Goal: Submit feedback/report problem

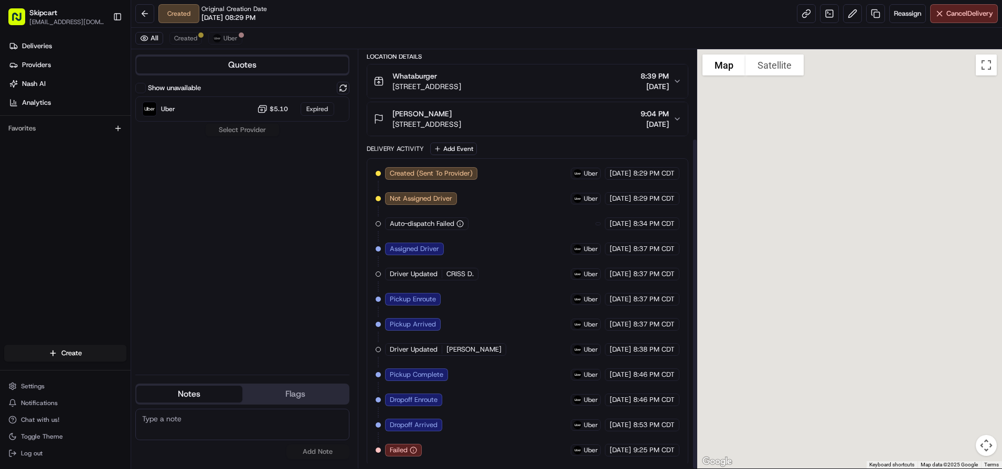
scroll to position [112, 0]
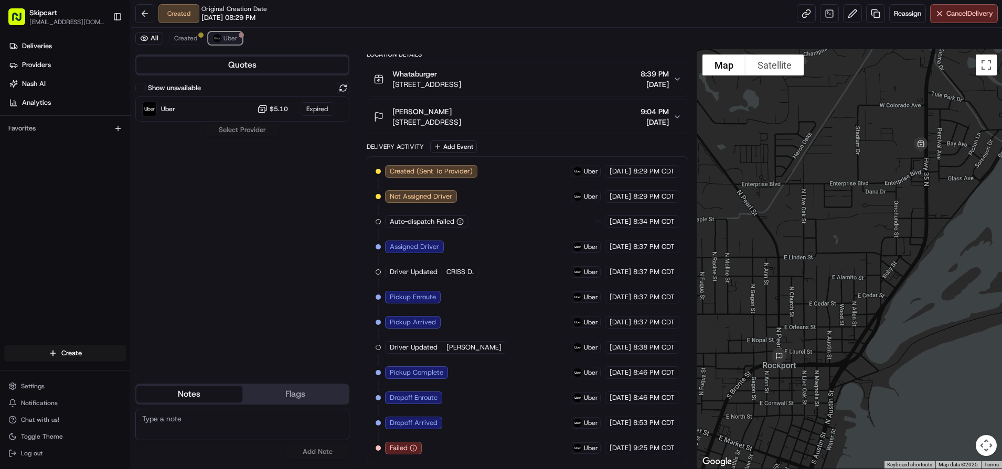
click at [231, 38] on span "Uber" at bounding box center [230, 38] width 14 height 8
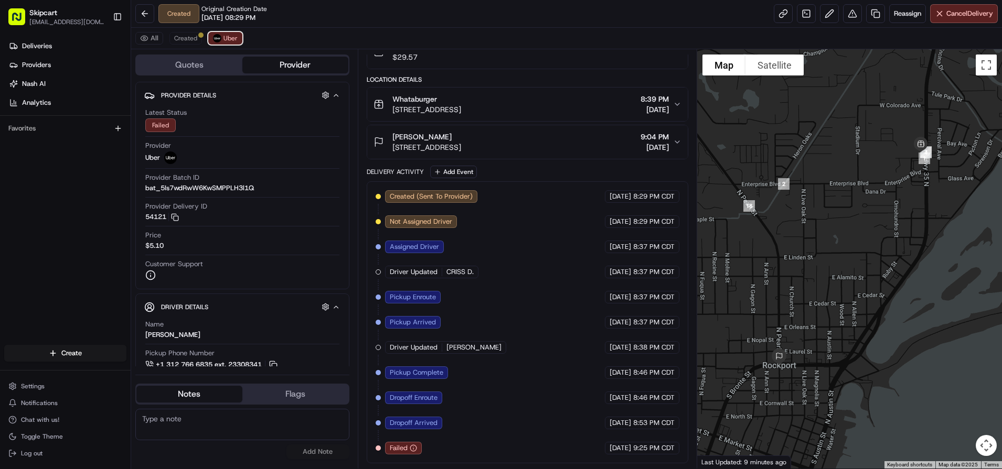
scroll to position [87, 0]
click at [849, 19] on button at bounding box center [852, 13] width 19 height 19
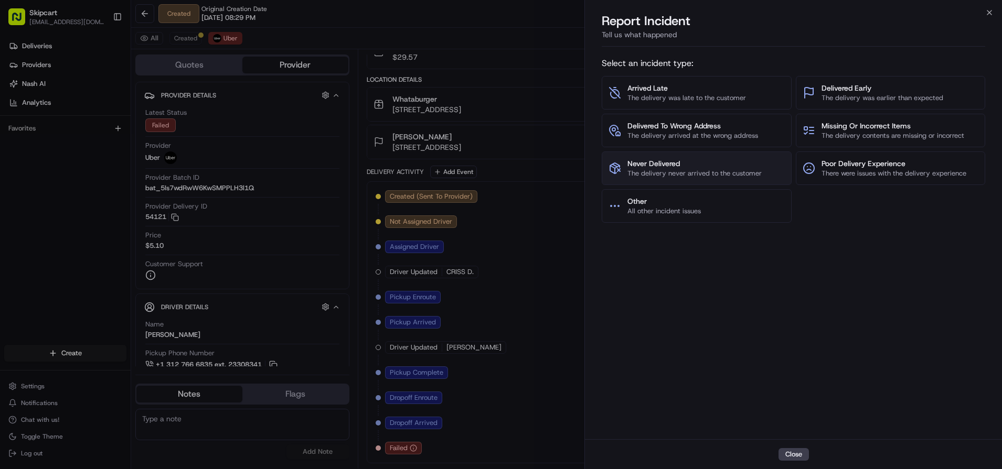
click at [681, 172] on span "The delivery never arrived to the customer" at bounding box center [694, 173] width 134 height 9
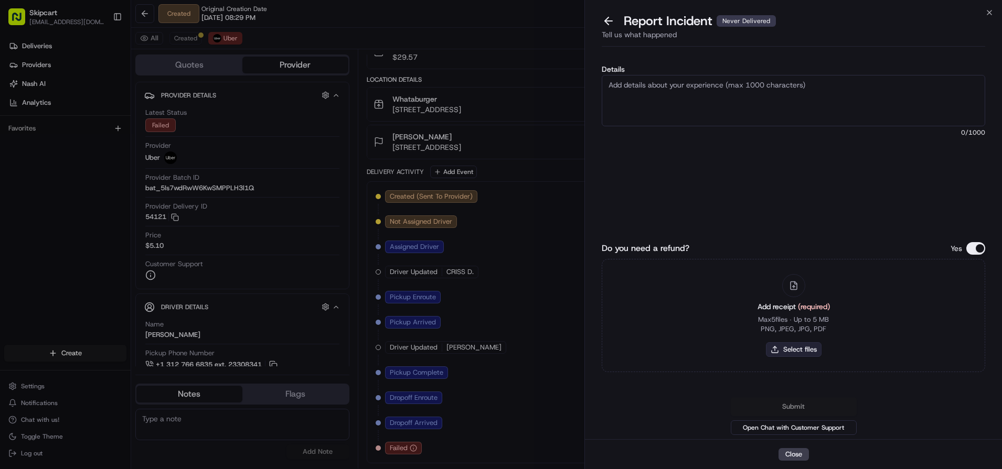
click at [805, 353] on button "Select files" at bounding box center [794, 350] width 56 height 15
type input "C:\fakepath\Nash_260.JPG"
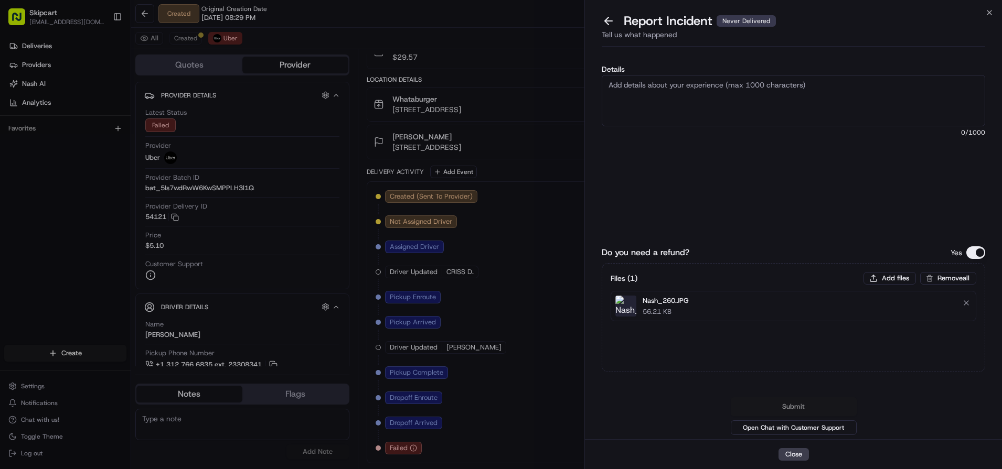
click at [714, 107] on textarea "Details" at bounding box center [793, 100] width 383 height 51
paste textarea "Customer reported non delivery, driver cancelled off after receiving items. Req…"
type textarea "Customer reported non delivery, driver cancelled off after receiving items. Req…"
click at [702, 160] on div "Details Customer reported non delivery, driver cancelled off after receiving it…" at bounding box center [793, 140] width 383 height 149
click at [797, 401] on button "Submit" at bounding box center [794, 407] width 126 height 19
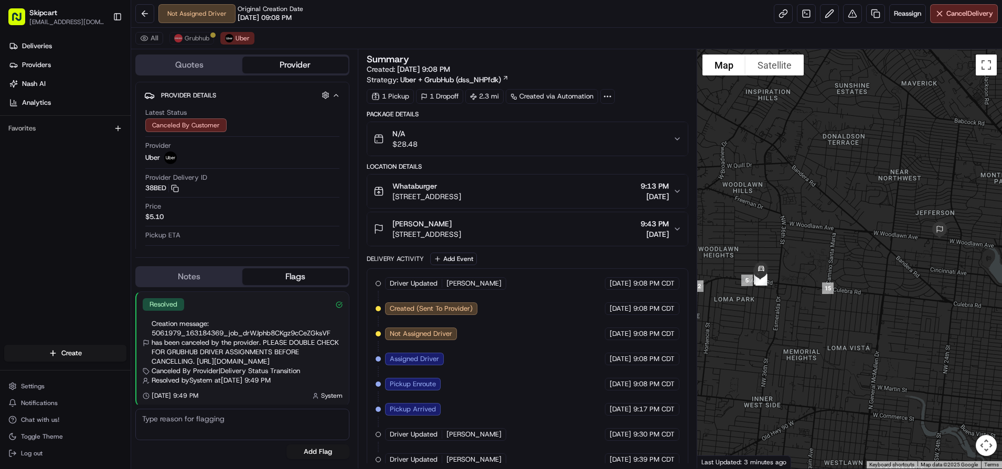
click at [541, 29] on div "All Grubhub Uber" at bounding box center [566, 39] width 871 height 22
